Goal: Check status: Check status

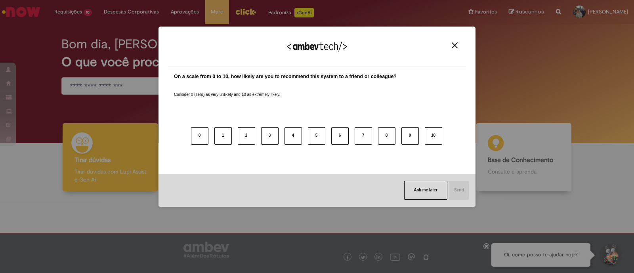
click at [453, 43] on img "Close" at bounding box center [454, 45] width 6 height 6
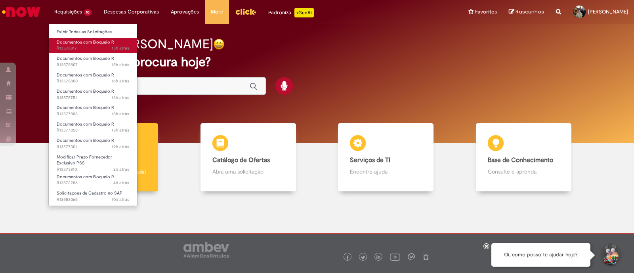
click at [95, 47] on span "15h atrás 15 horas atrás R13578817" at bounding box center [93, 48] width 72 height 6
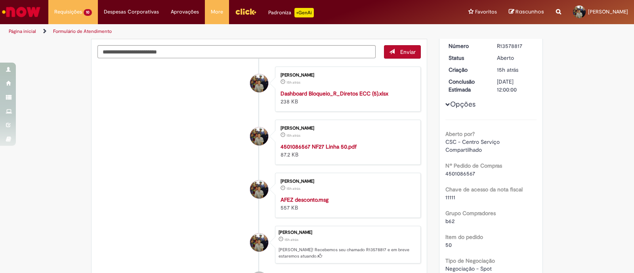
scroll to position [49, 0]
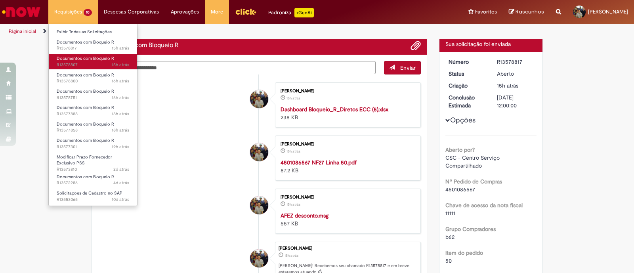
click at [89, 67] on span "15h atrás 15 horas atrás R13578807" at bounding box center [93, 65] width 72 height 6
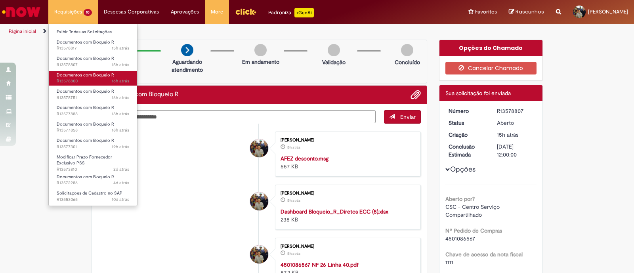
click at [86, 80] on span "16h atrás 16 horas atrás R13578800" at bounding box center [93, 81] width 72 height 6
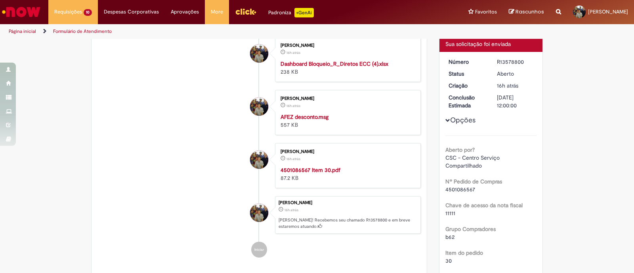
scroll to position [95, 0]
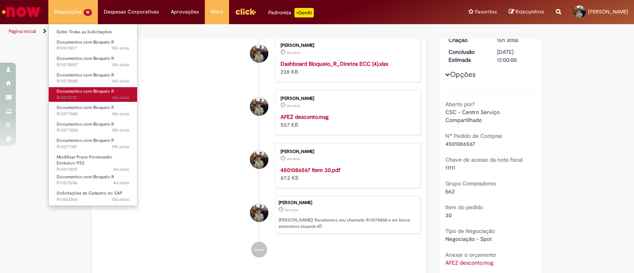
click at [92, 94] on link "Documentos com Bloqueio R 16h atrás 16 horas atrás R13578751" at bounding box center [93, 94] width 88 height 15
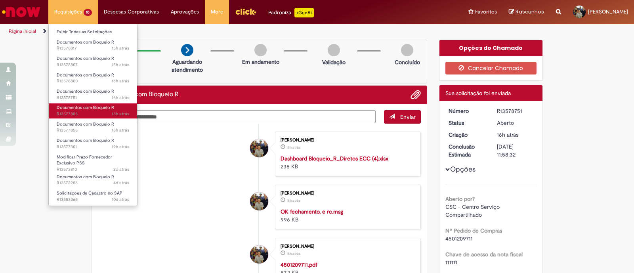
click at [102, 114] on span "18h atrás 18 horas atrás R13577888" at bounding box center [93, 114] width 72 height 6
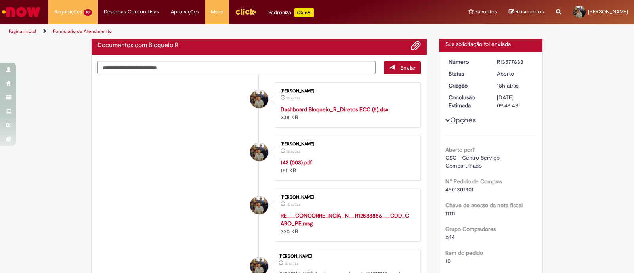
scroll to position [95, 0]
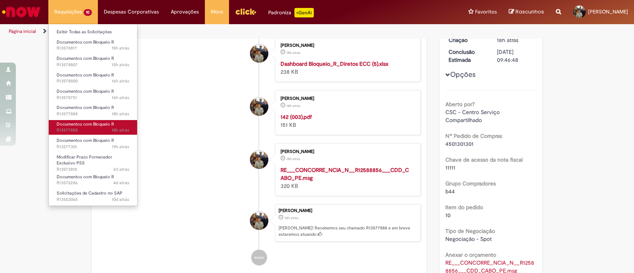
click at [96, 127] on span "18h atrás 18 horas atrás R13577858" at bounding box center [93, 130] width 72 height 6
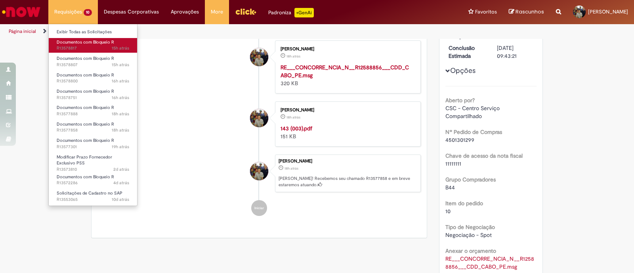
scroll to position [145, 0]
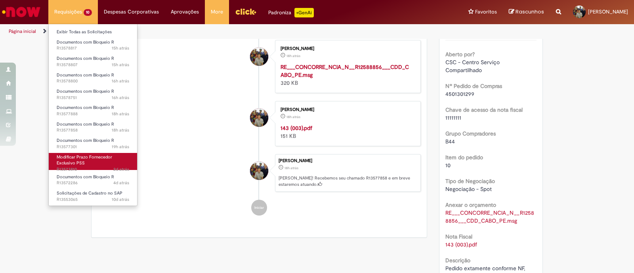
click at [101, 162] on link "Modificar Prazo Fornecedor Exclusivo PSS 2d atrás 2 dias atrás R13573810" at bounding box center [93, 161] width 88 height 17
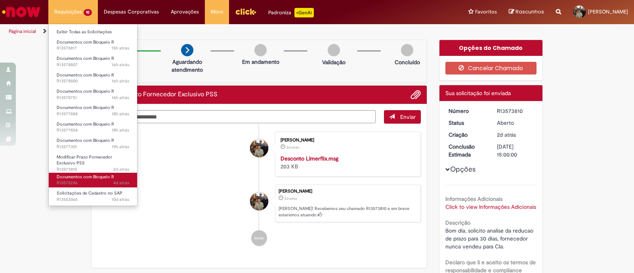
click at [98, 179] on link "Documentos com Bloqueio R 4d atrás 4 dias atrás R13572286" at bounding box center [93, 180] width 88 height 15
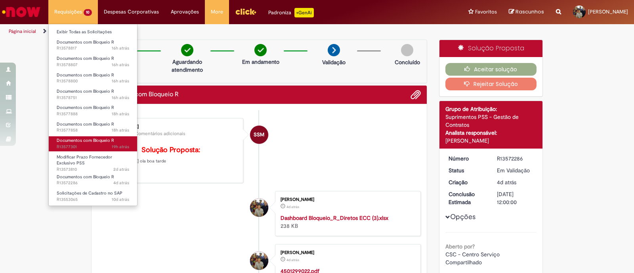
click at [108, 139] on span "Documentos com Bloqueio R" at bounding box center [85, 140] width 57 height 6
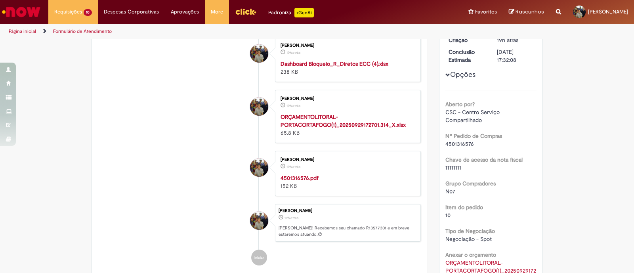
scroll to position [45, 0]
